Goal: Task Accomplishment & Management: Manage account settings

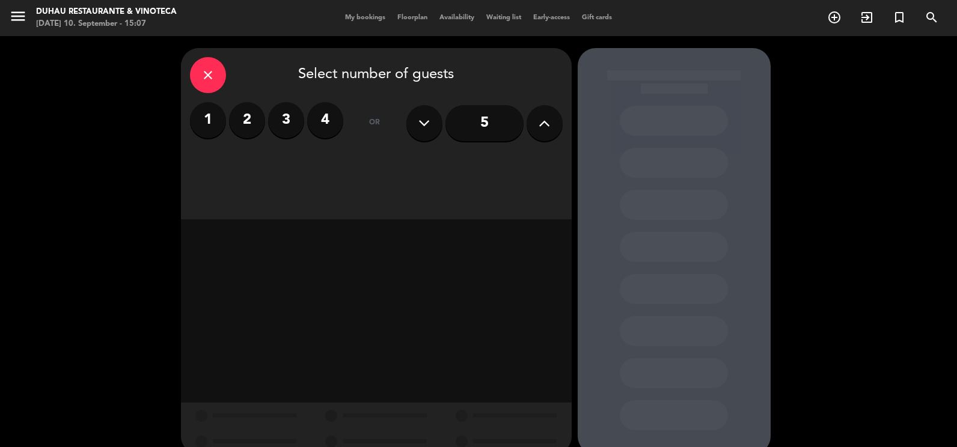
click at [329, 120] on label "4" at bounding box center [325, 120] width 36 height 36
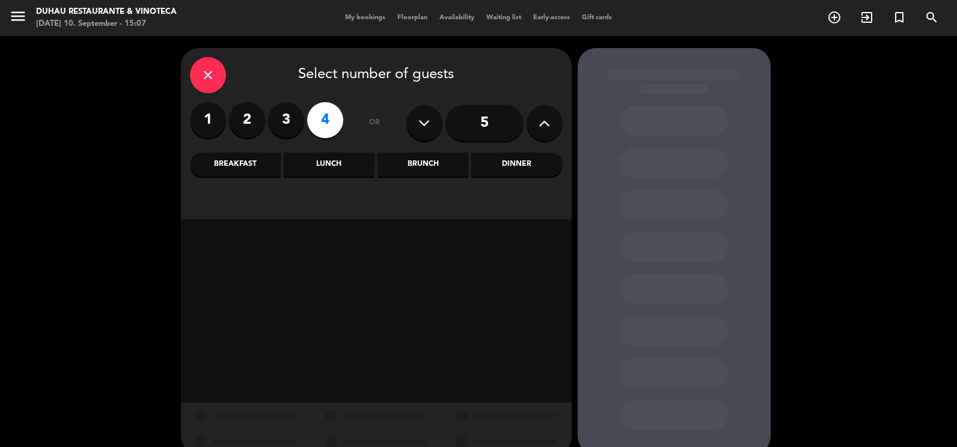
click at [440, 166] on div "Brunch" at bounding box center [422, 165] width 91 height 24
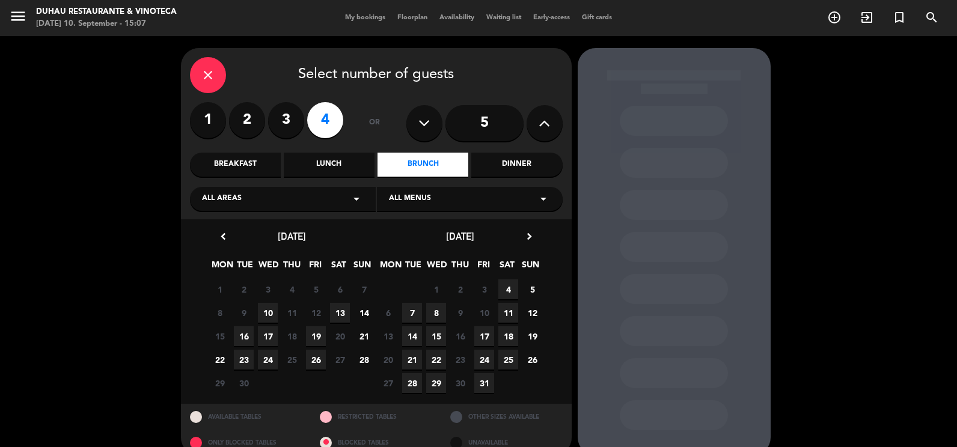
click at [364, 361] on span "28" at bounding box center [364, 360] width 20 height 20
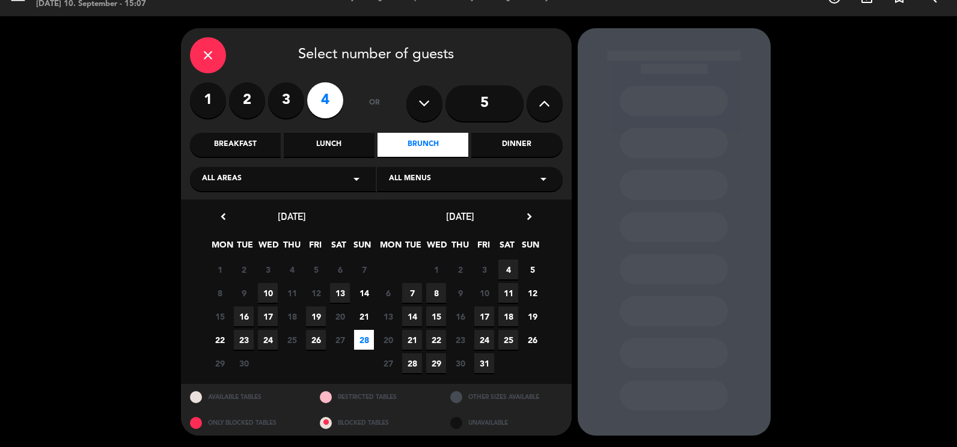
click at [350, 144] on div "Lunch" at bounding box center [329, 145] width 91 height 24
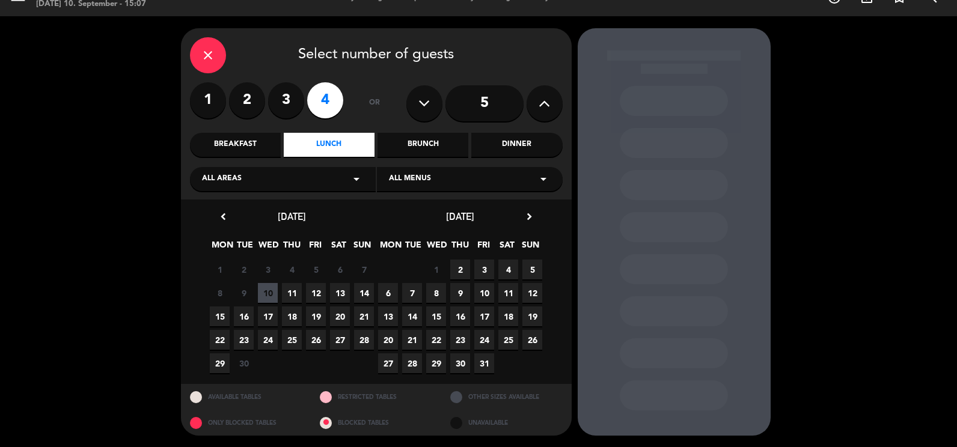
click at [366, 337] on span "28" at bounding box center [364, 340] width 20 height 20
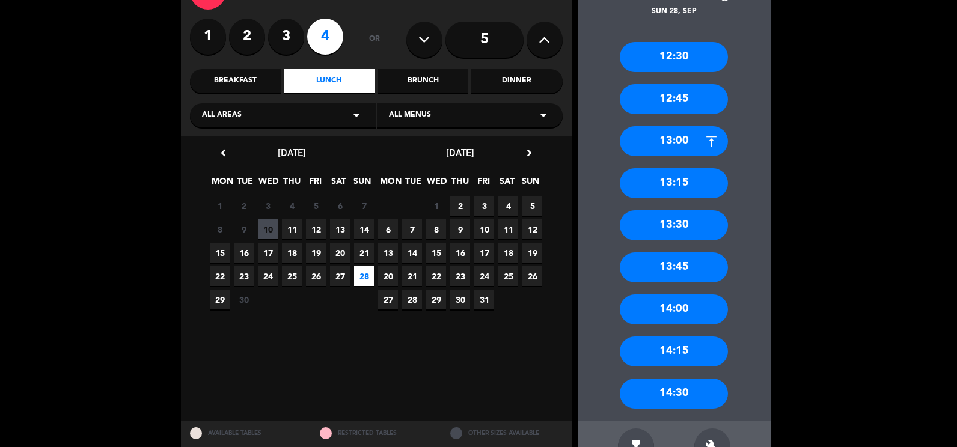
scroll to position [121, 0]
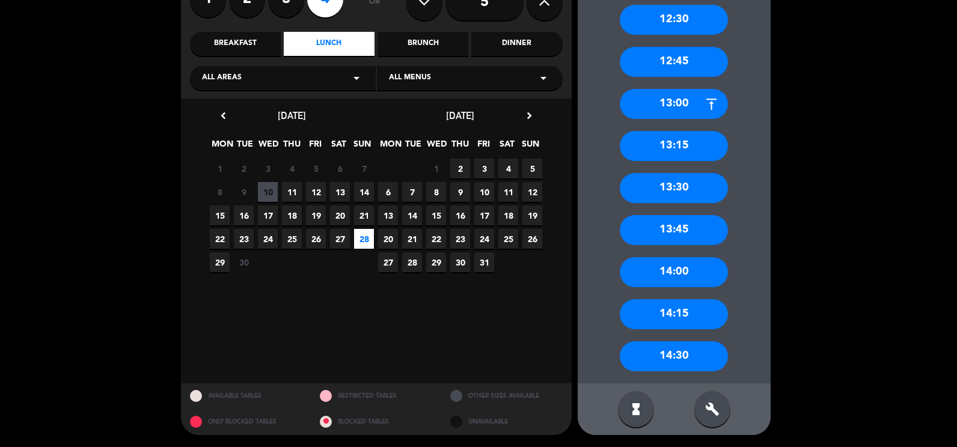
click at [673, 351] on div "14:30" at bounding box center [674, 356] width 108 height 30
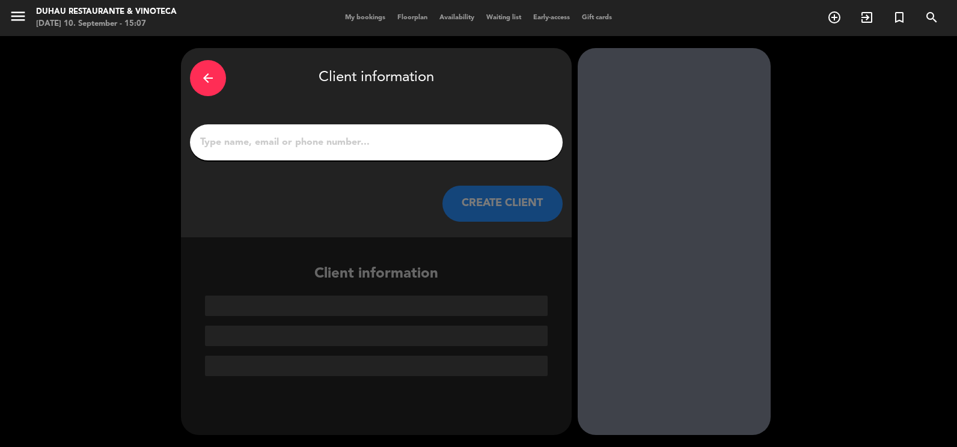
scroll to position [0, 0]
click at [311, 134] on input "1" at bounding box center [376, 142] width 355 height 17
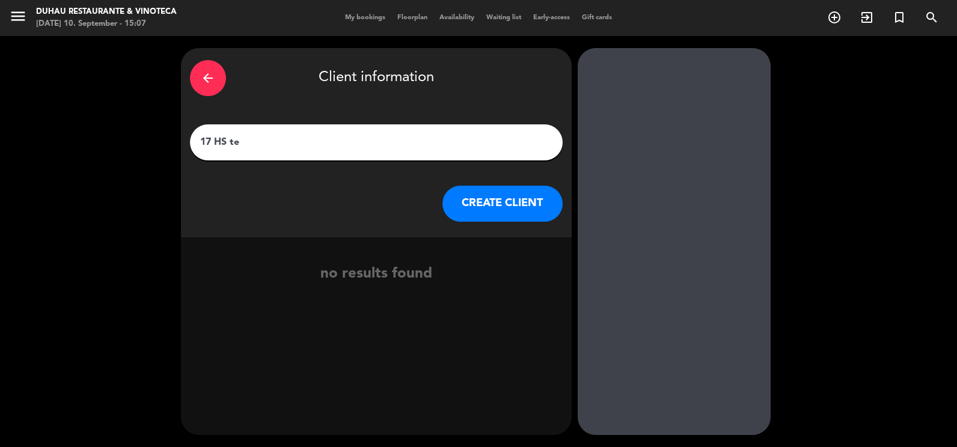
paste input "[PERSON_NAME]"
type input "17 HS te [PERSON_NAME]"
click at [480, 198] on button "CREATE CLIENT" at bounding box center [502, 204] width 120 height 36
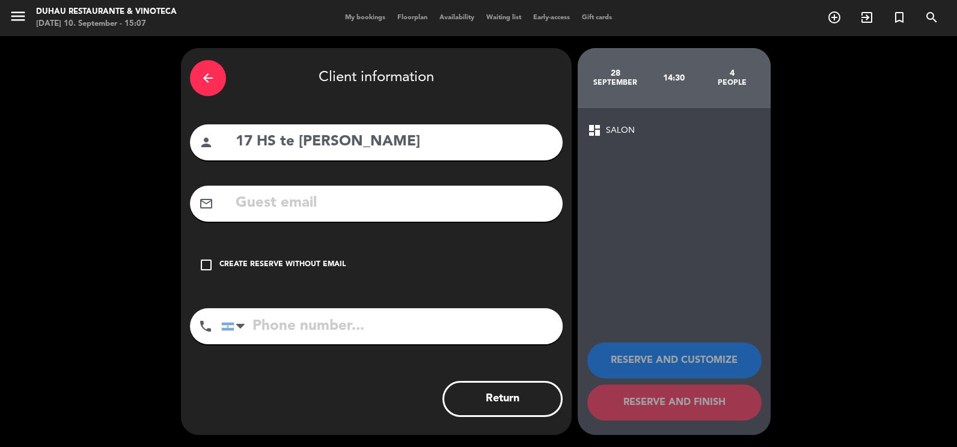
drag, startPoint x: 325, startPoint y: 254, endPoint x: 366, endPoint y: 281, distance: 49.5
click at [326, 255] on div "check_box_outline_blank Create reserve without email" at bounding box center [376, 265] width 373 height 36
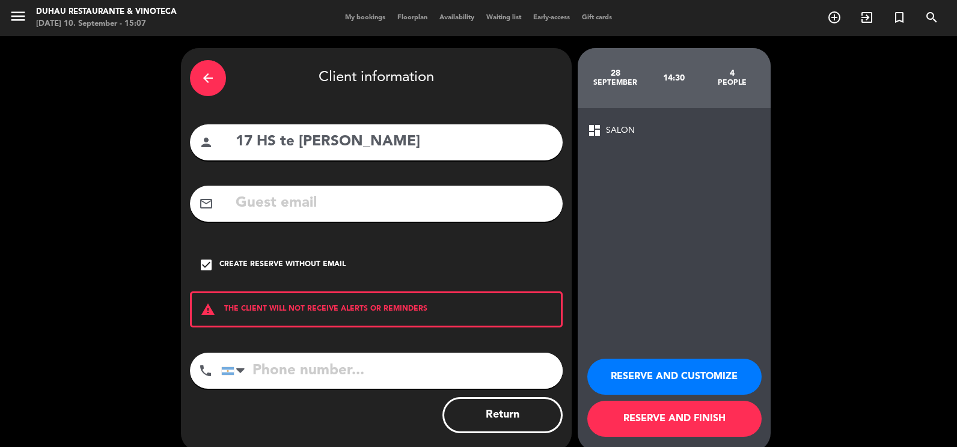
click at [687, 369] on button "RESERVE AND CUSTOMIZE" at bounding box center [674, 377] width 174 height 36
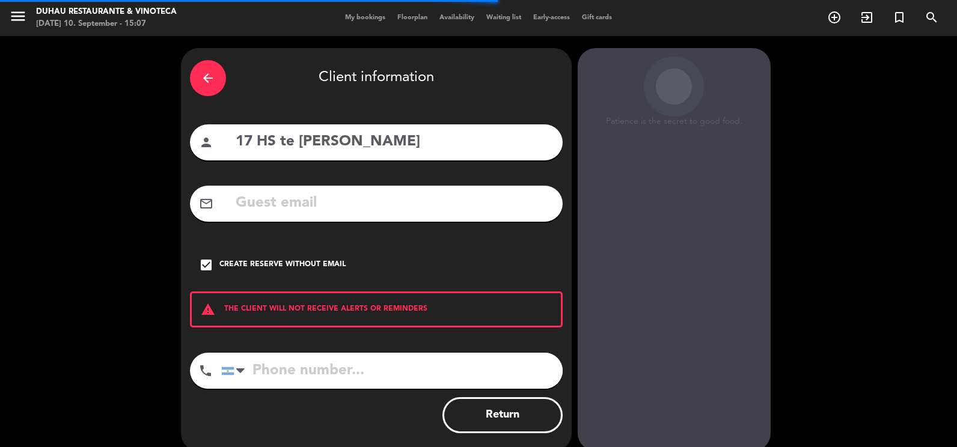
scroll to position [34, 0]
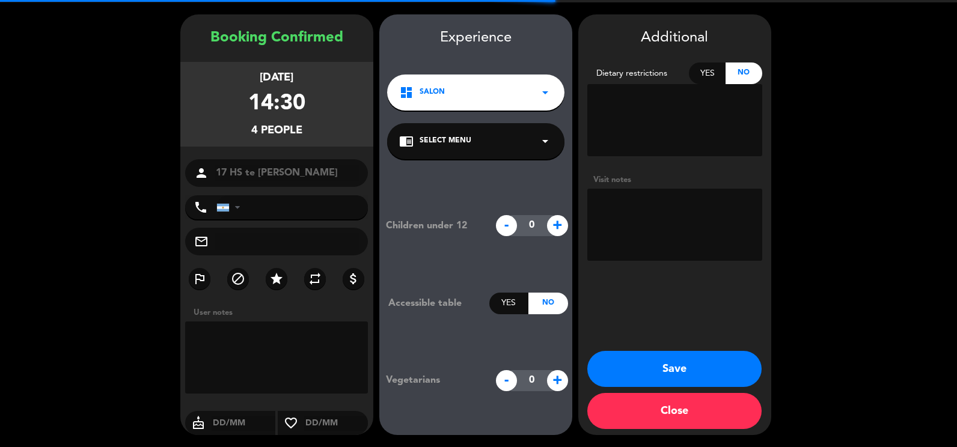
click at [650, 204] on textarea at bounding box center [674, 225] width 175 height 72
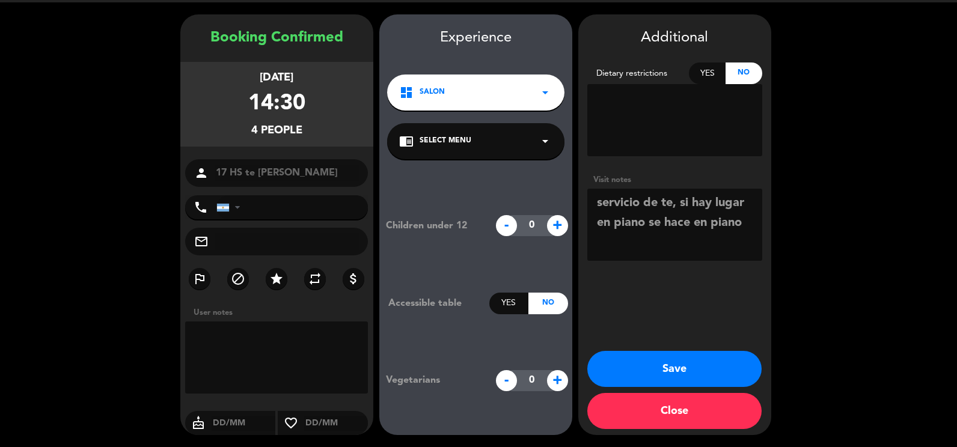
type textarea "servicio de te, si hay lugar en piano se hace en piano"
click at [737, 364] on button "Save" at bounding box center [674, 369] width 174 height 36
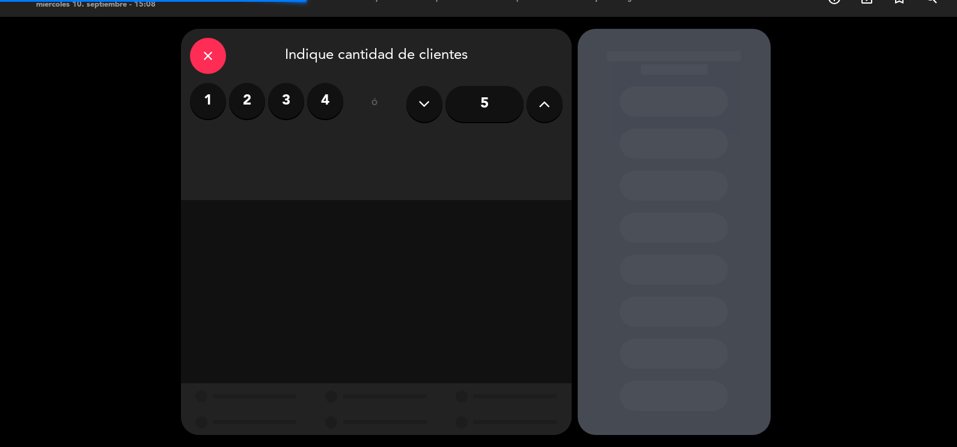
scroll to position [19, 0]
click at [214, 53] on icon "close" at bounding box center [208, 56] width 14 height 14
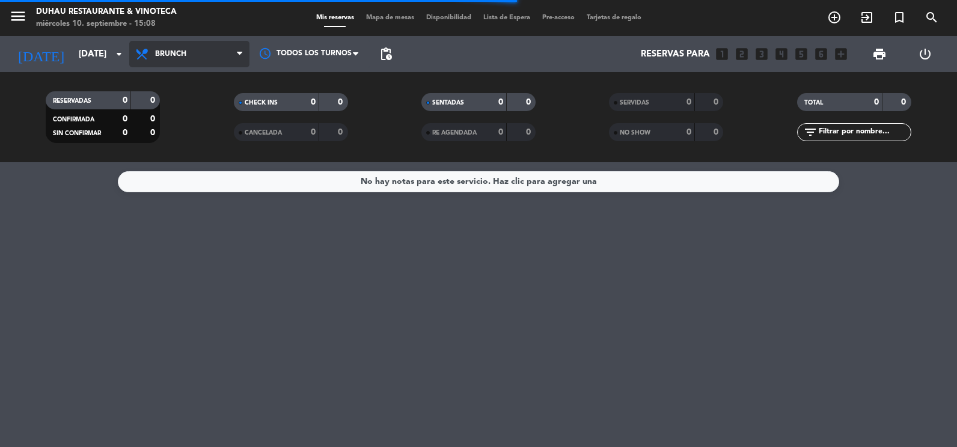
click at [130, 55] on span "Brunch" at bounding box center [189, 54] width 120 height 26
click at [163, 78] on div "menu [PERSON_NAME] Restaurante & Vinoteca [DATE] 10. septiembre - 15:08 Mis res…" at bounding box center [478, 81] width 957 height 162
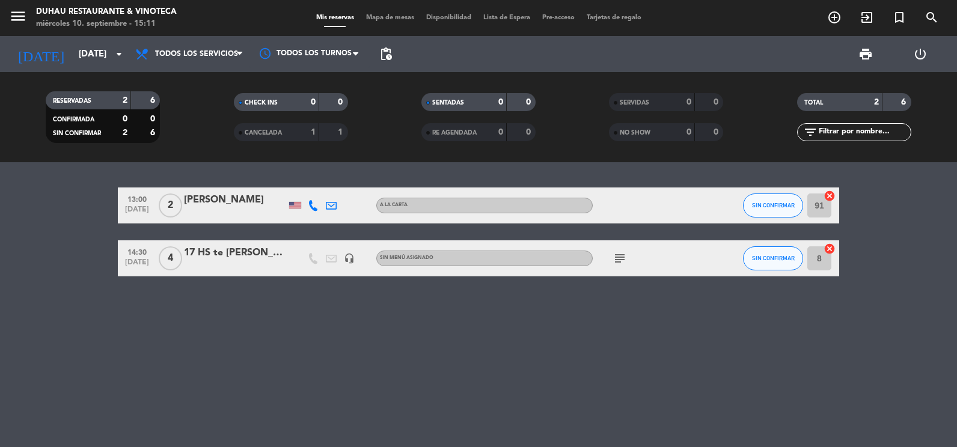
click at [241, 259] on div "17 HS te [PERSON_NAME]" at bounding box center [235, 253] width 102 height 16
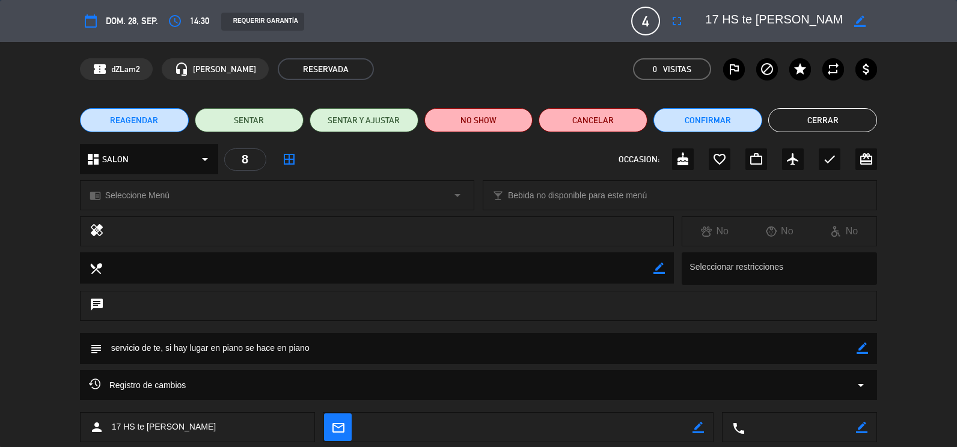
click at [862, 349] on icon "border_color" at bounding box center [861, 348] width 11 height 11
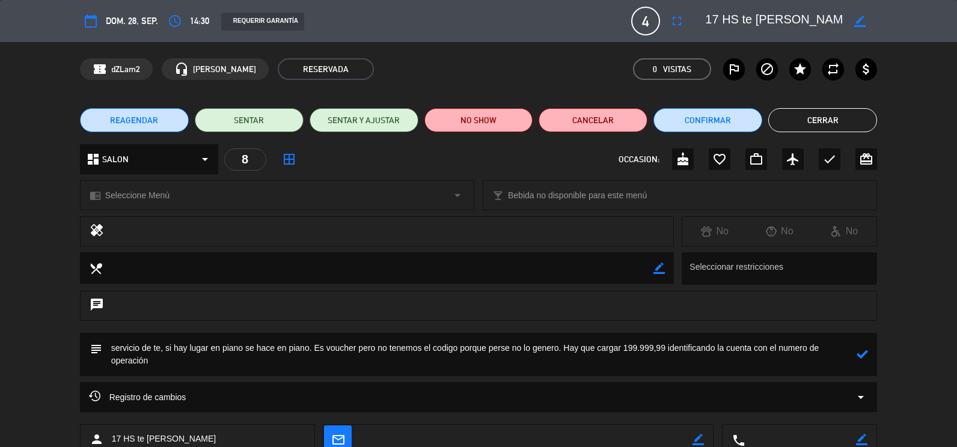
paste textarea "117740548902"
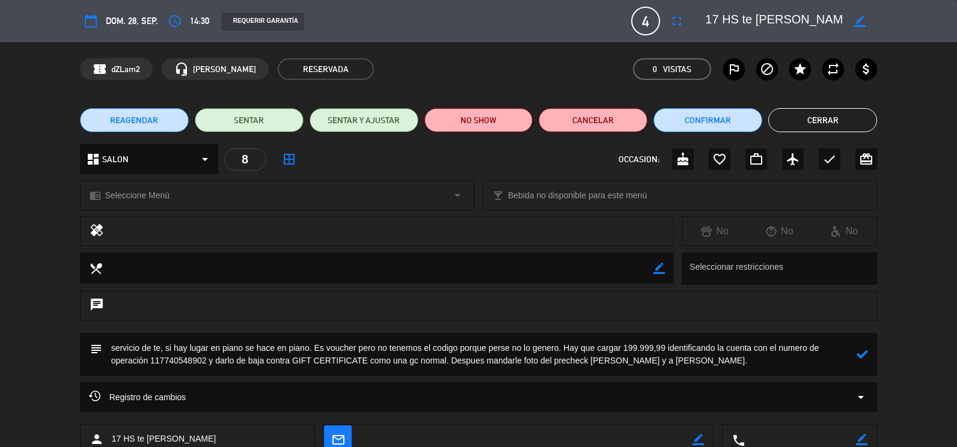
click at [682, 160] on icon "cake" at bounding box center [682, 159] width 14 height 14
click at [776, 361] on textarea at bounding box center [479, 354] width 755 height 43
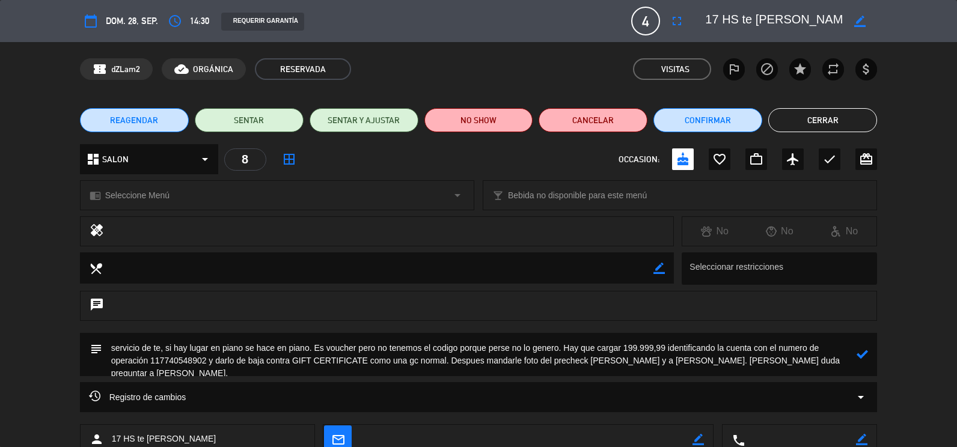
click at [866, 350] on icon at bounding box center [861, 354] width 11 height 11
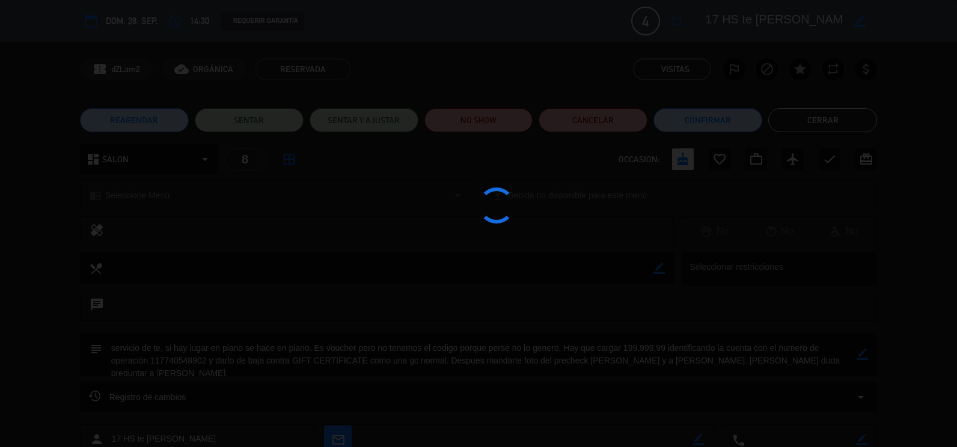
type textarea "servicio de te, si hay lugar en piano se hace en piano. Es voucher pero no tene…"
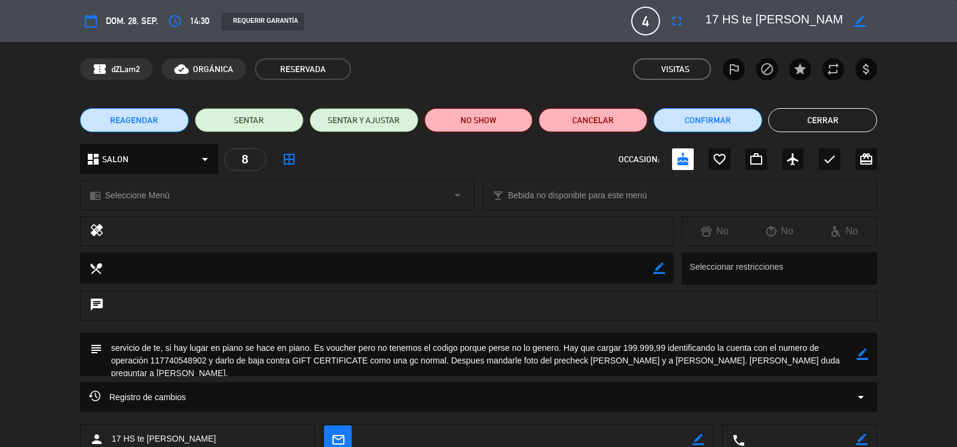
click at [829, 119] on button "Cerrar" at bounding box center [822, 120] width 109 height 24
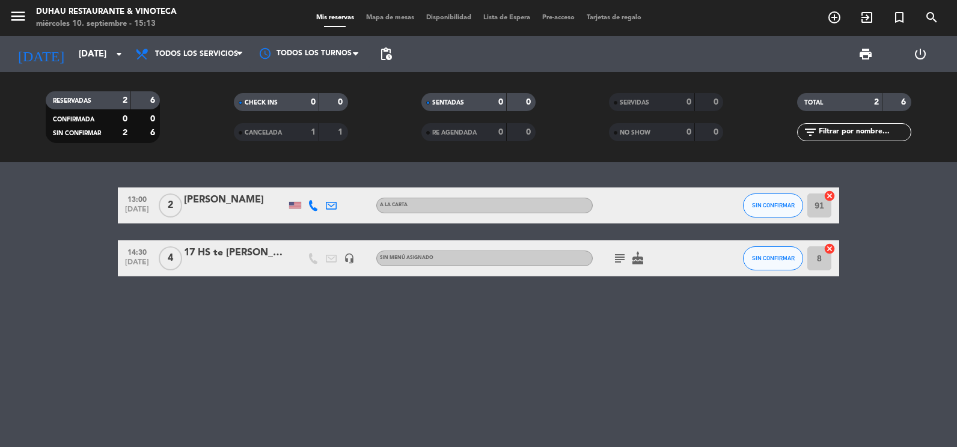
click at [619, 261] on icon "subject" at bounding box center [619, 258] width 14 height 14
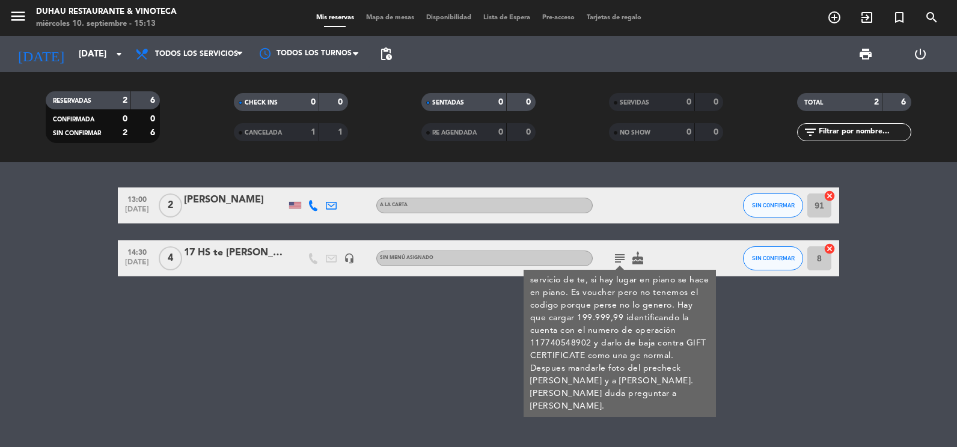
click at [349, 356] on div "13:00 [DATE] 2 [PERSON_NAME] A LA CARTA SIN CONFIRMAR 91 cancel 14:30 [DATE] 4 …" at bounding box center [478, 304] width 957 height 285
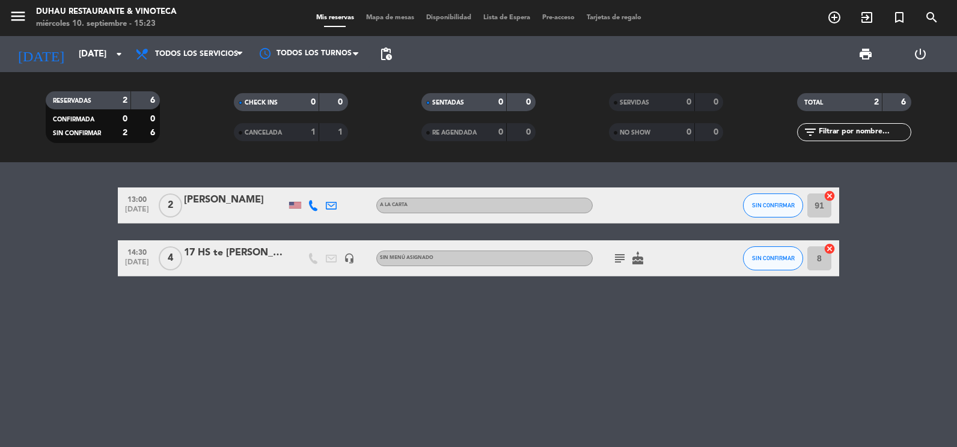
click at [623, 259] on icon "subject" at bounding box center [619, 258] width 14 height 14
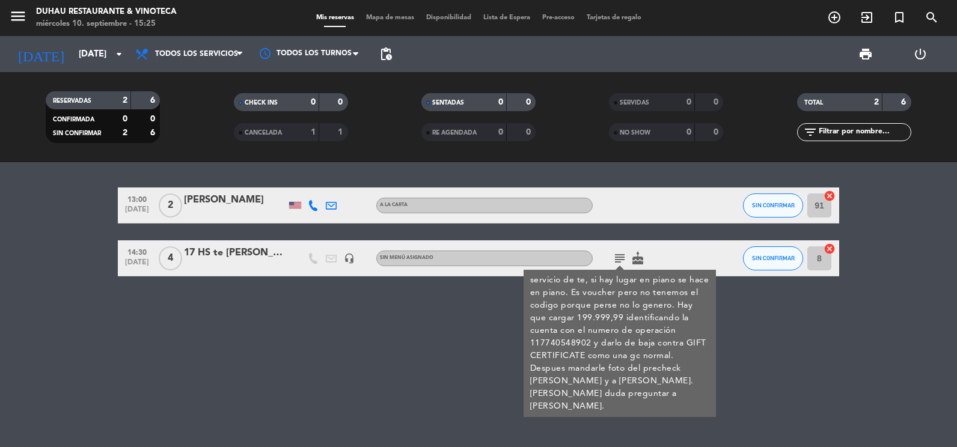
click at [405, 344] on div "13:00 [DATE] 2 [PERSON_NAME] A LA CARTA SIN CONFIRMAR 91 cancel 14:30 [DATE] 4 …" at bounding box center [478, 304] width 957 height 285
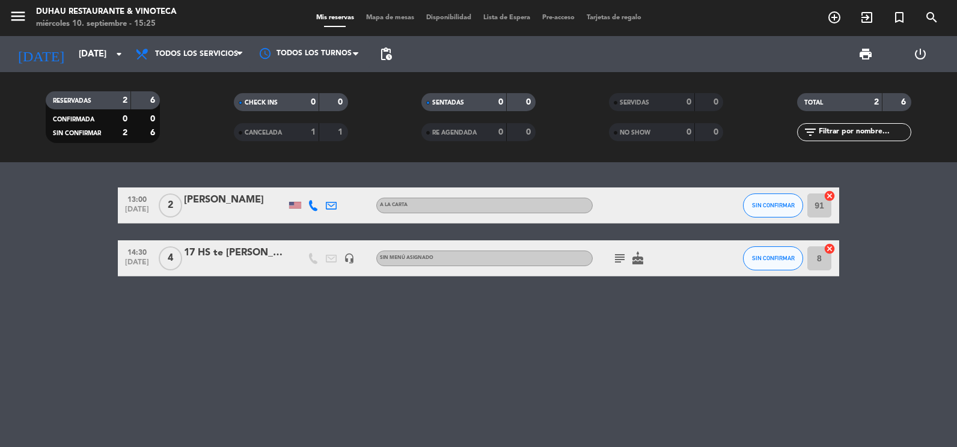
click at [622, 255] on icon "subject" at bounding box center [619, 258] width 14 height 14
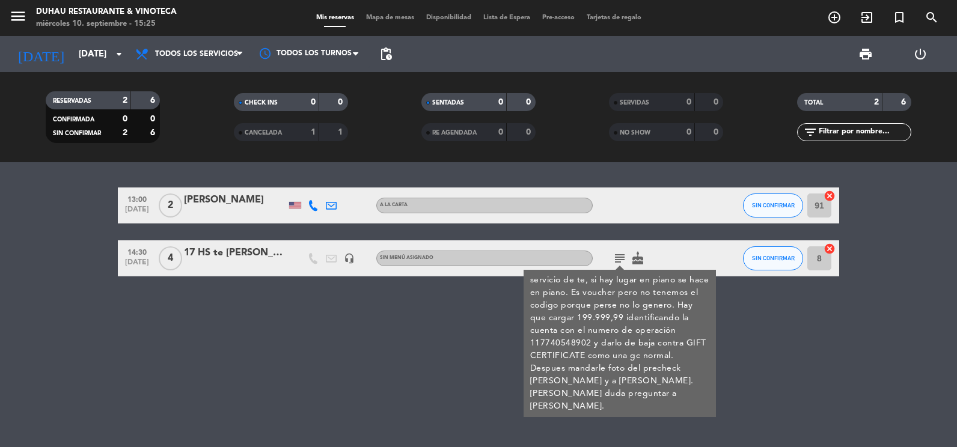
click at [400, 318] on div "13:00 [DATE] 2 [PERSON_NAME] A LA CARTA SIN CONFIRMAR 91 cancel 14:30 [DATE] 4 …" at bounding box center [478, 304] width 957 height 285
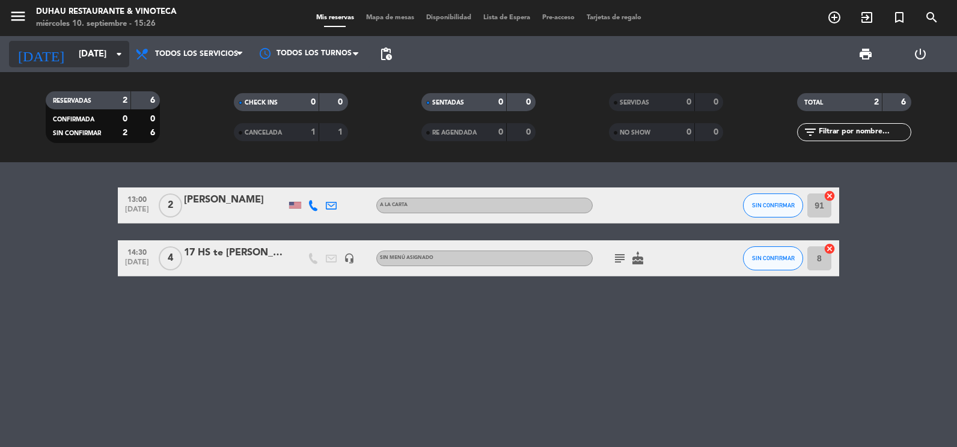
click at [73, 43] on input "[DATE]" at bounding box center [130, 54] width 115 height 22
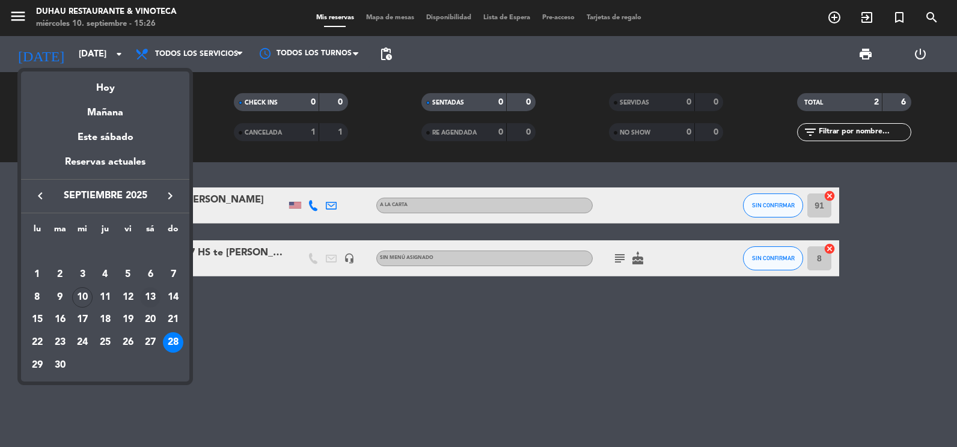
click at [156, 298] on div "13" at bounding box center [150, 297] width 20 height 20
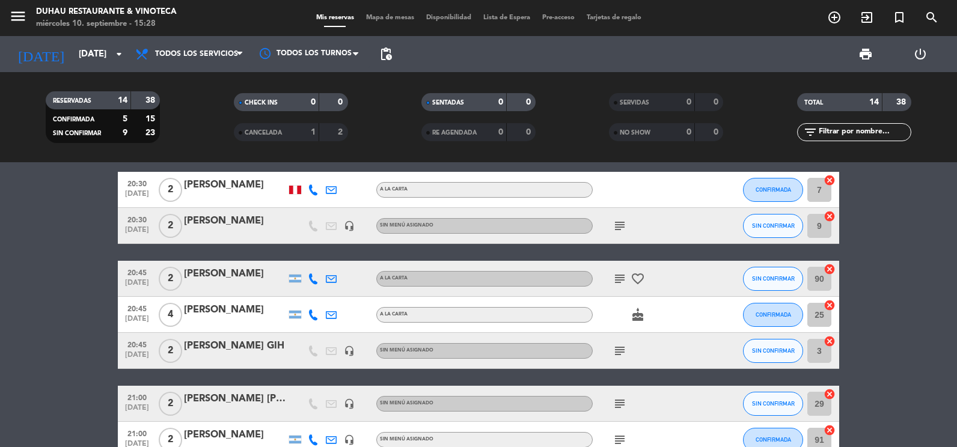
scroll to position [361, 0]
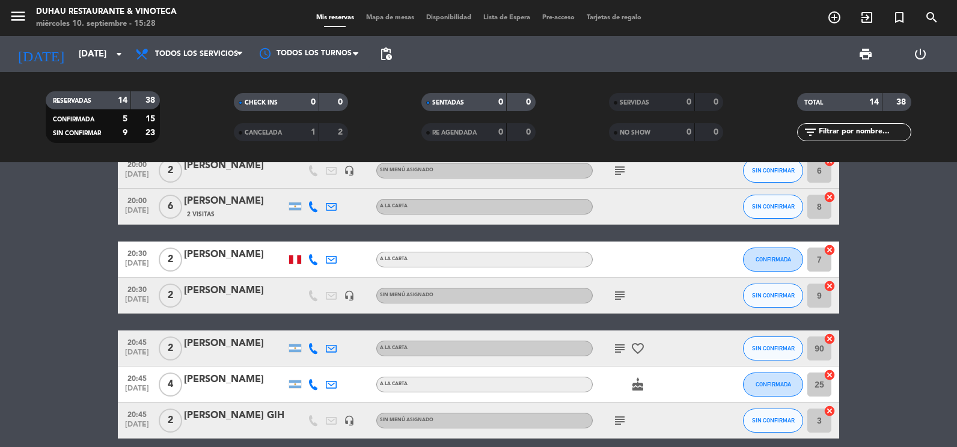
click at [303, 261] on div at bounding box center [295, 259] width 18 height 35
click at [300, 260] on div at bounding box center [295, 259] width 12 height 8
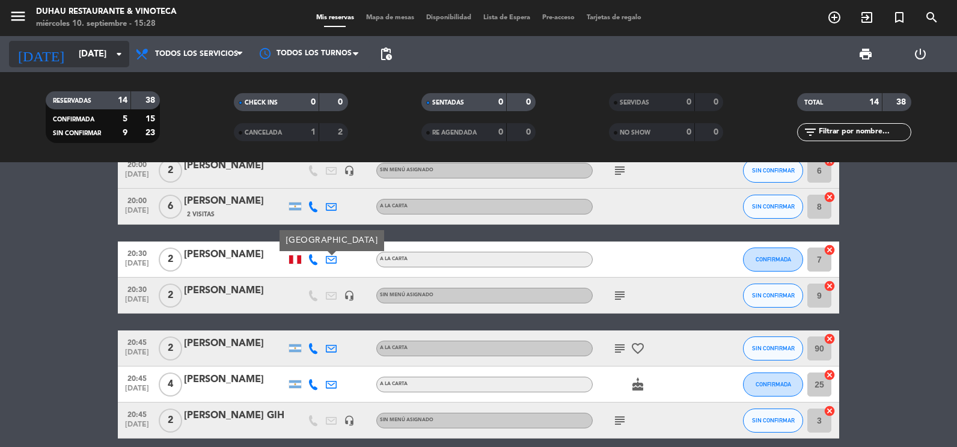
click at [73, 57] on input "[DATE]" at bounding box center [130, 54] width 115 height 22
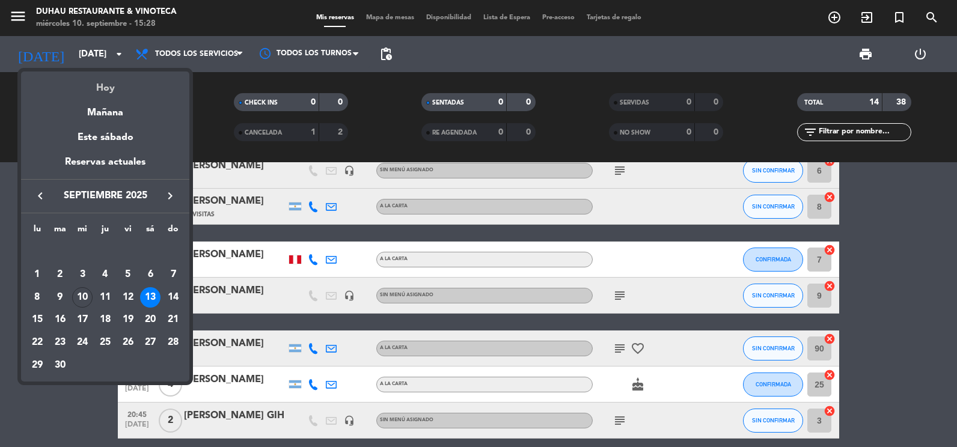
click at [71, 85] on div "Hoy" at bounding box center [105, 84] width 168 height 25
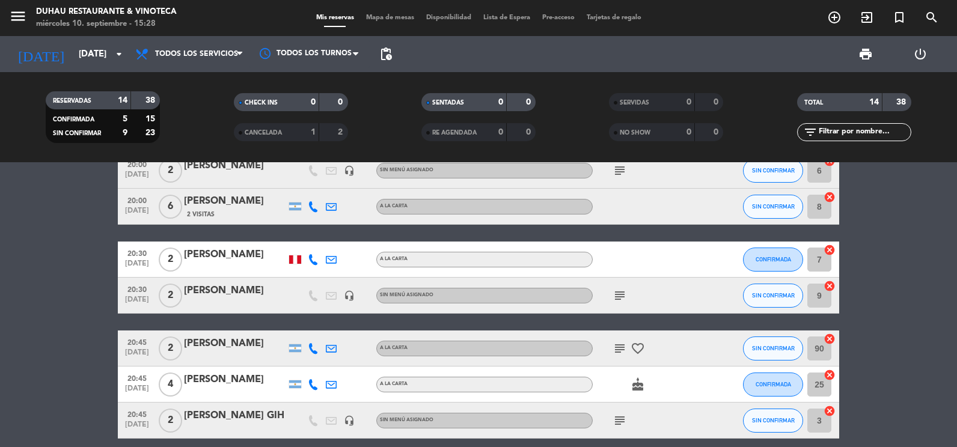
type input "[DATE]"
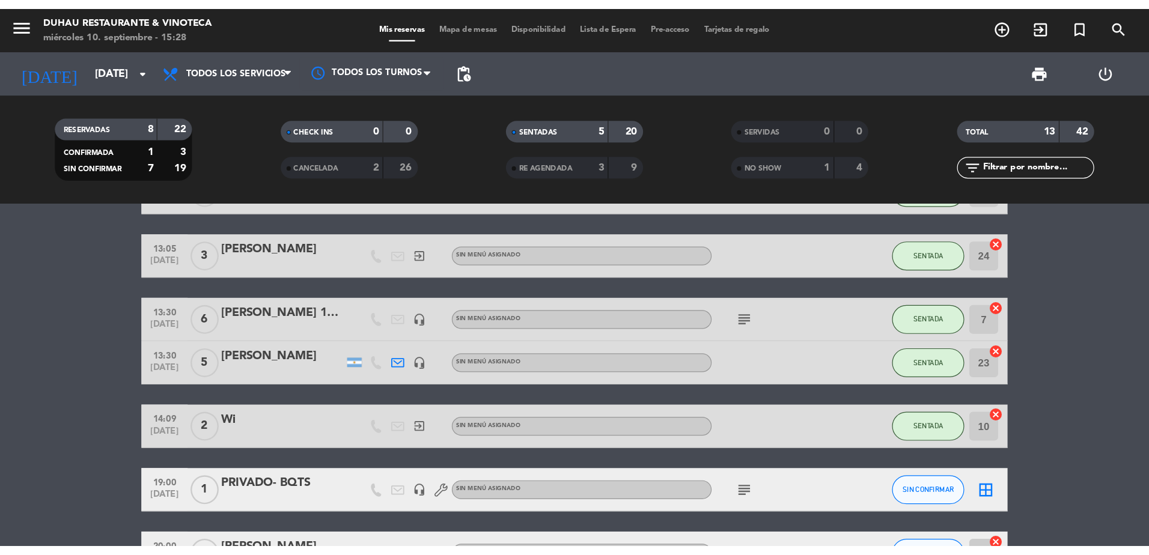
scroll to position [0, 0]
